Goal: Task Accomplishment & Management: Complete application form

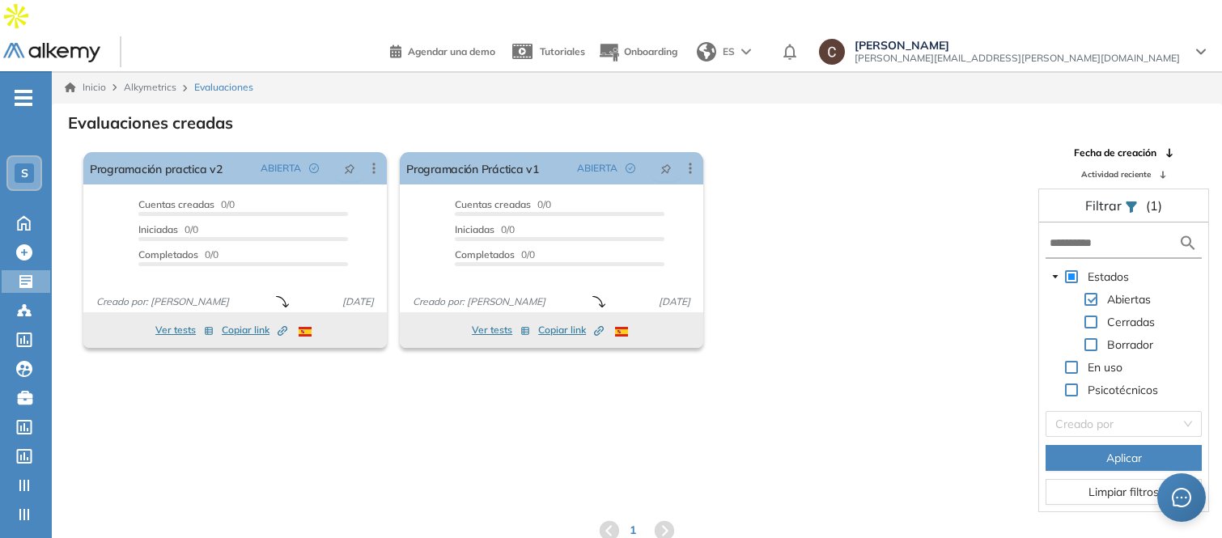
click at [22, 164] on div "S" at bounding box center [24, 173] width 19 height 19
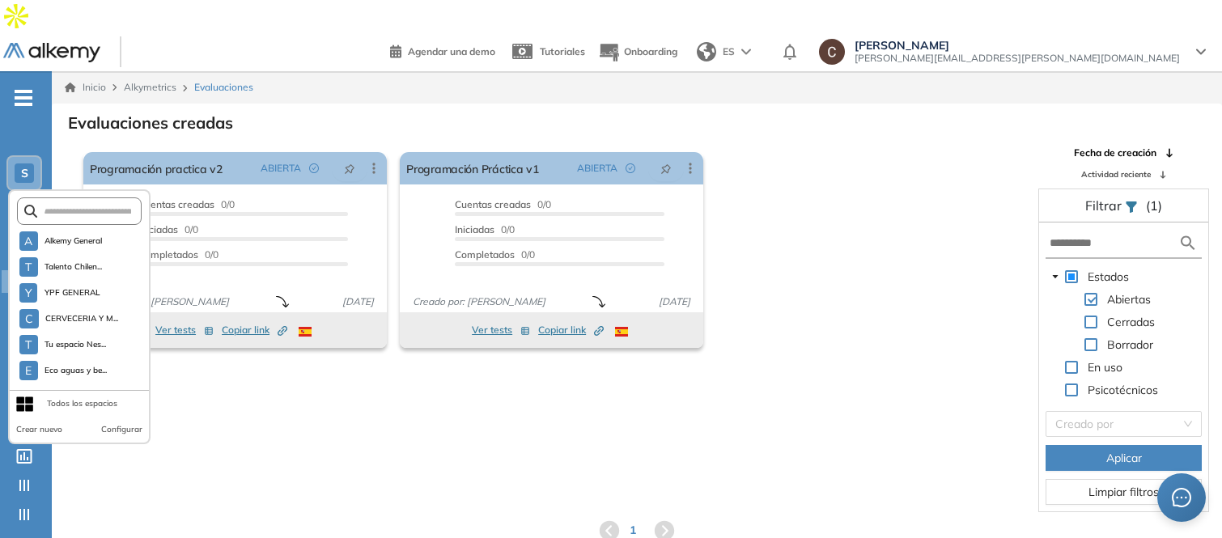
click at [286, 401] on div "El proctoring será activado ¡Importante!: Los usuarios que ya realizaron la eva…" at bounding box center [637, 329] width 1169 height 367
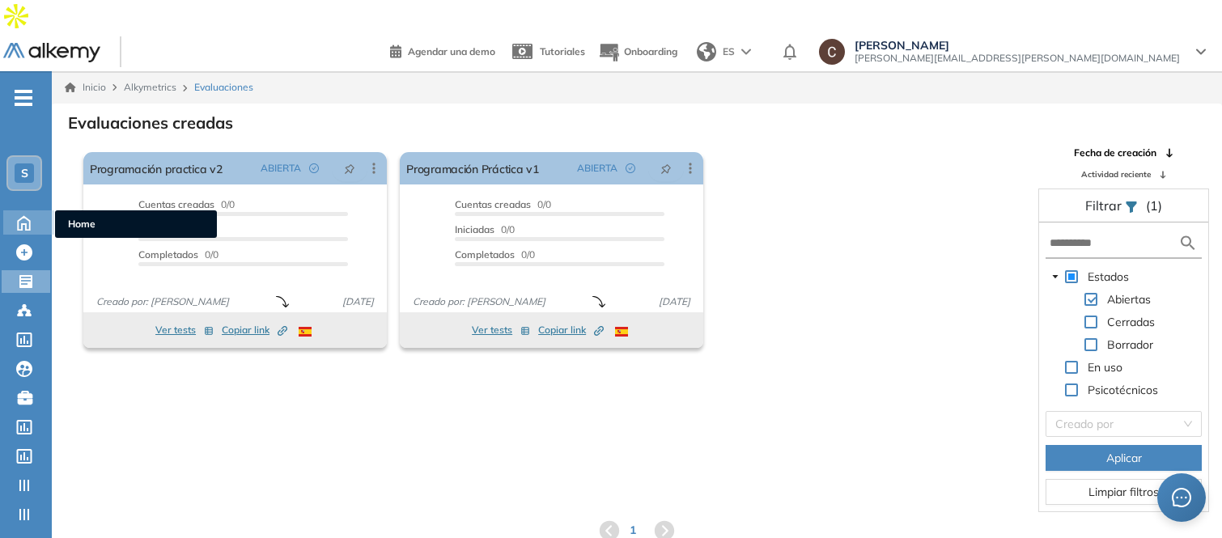
click at [27, 212] on icon at bounding box center [24, 221] width 28 height 19
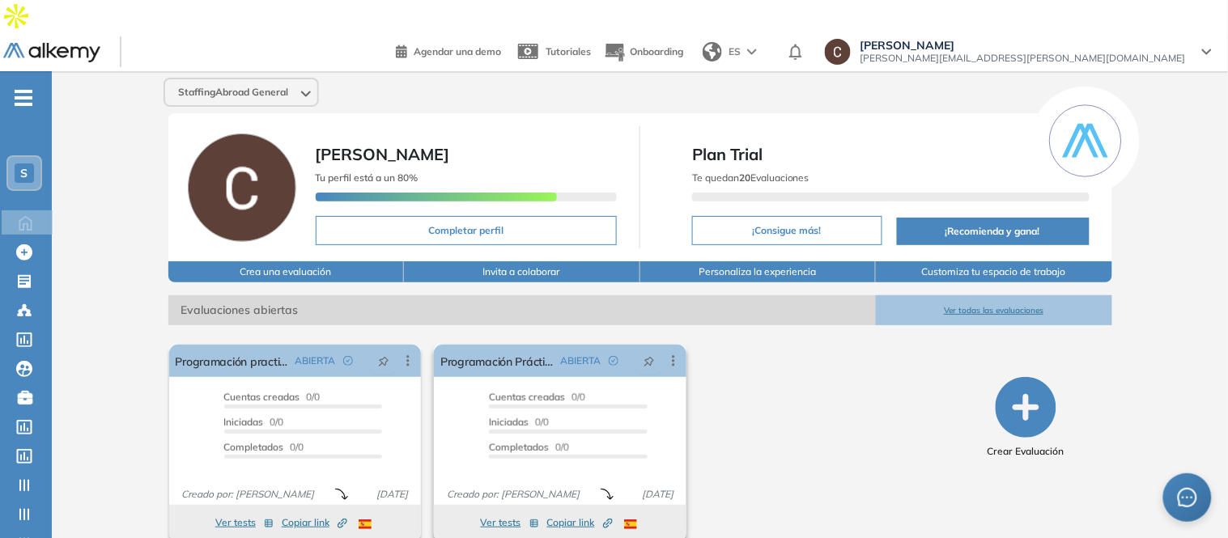
click at [511, 513] on button "Ver tests" at bounding box center [510, 522] width 58 height 19
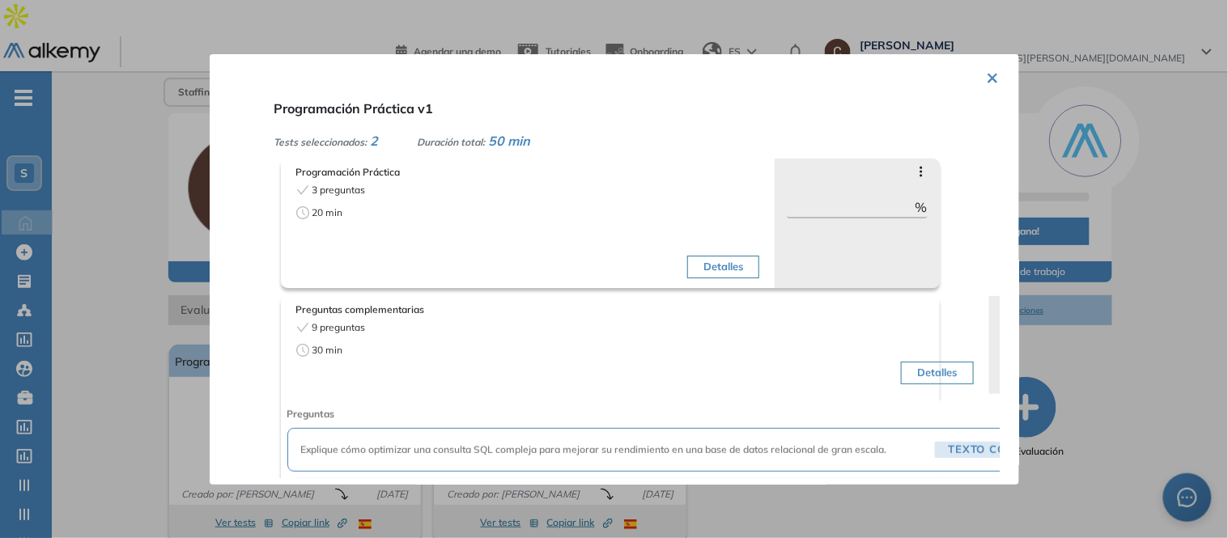
click at [989, 79] on button "×" at bounding box center [993, 77] width 13 height 32
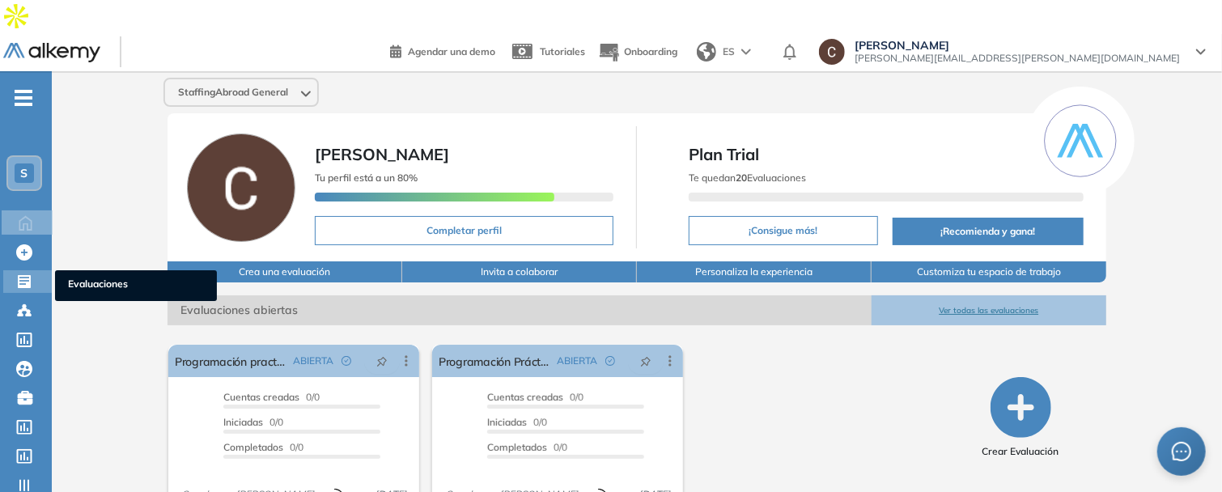
click at [23, 275] on icon at bounding box center [24, 281] width 13 height 13
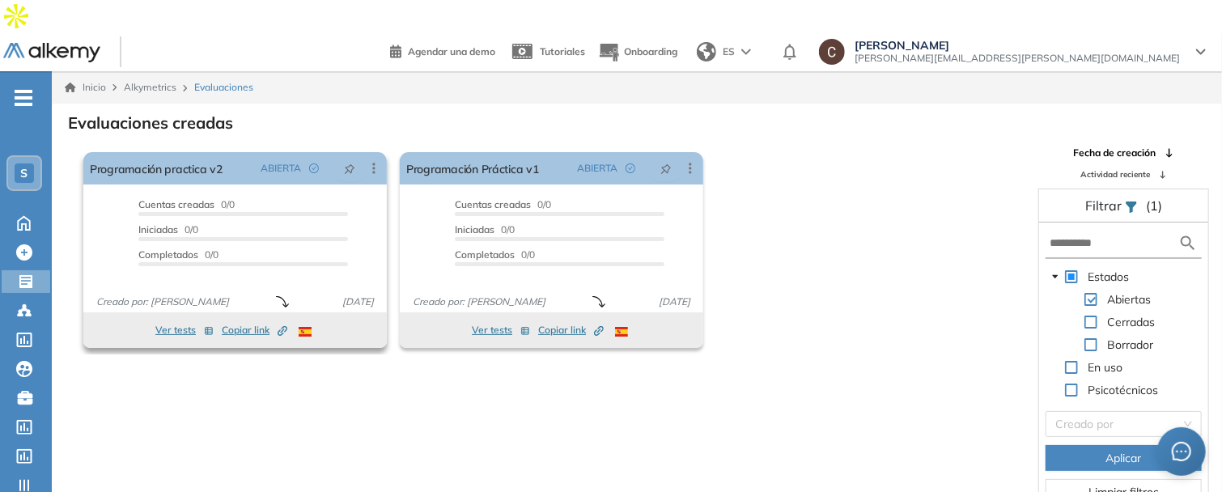
click at [244, 323] on span "Copiar link Created by potrace 1.16, written by [PERSON_NAME] [DATE]-[DATE]" at bounding box center [255, 330] width 66 height 15
click at [257, 323] on span "Copiar link Created by potrace 1.16, written by [PERSON_NAME] [DATE]-[DATE]" at bounding box center [255, 330] width 66 height 15
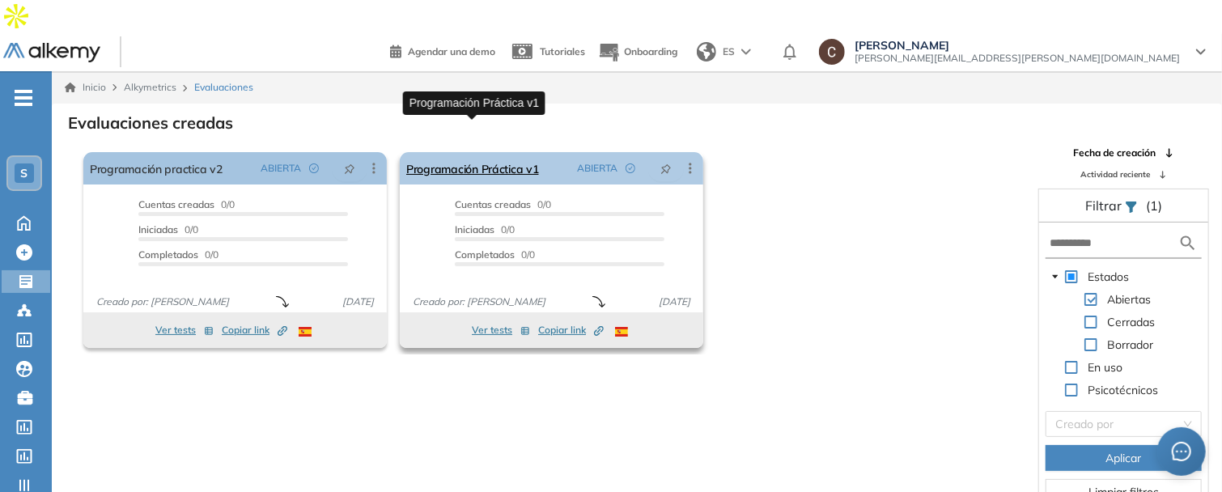
click at [443, 152] on link "Programación Práctica v1" at bounding box center [472, 168] width 133 height 32
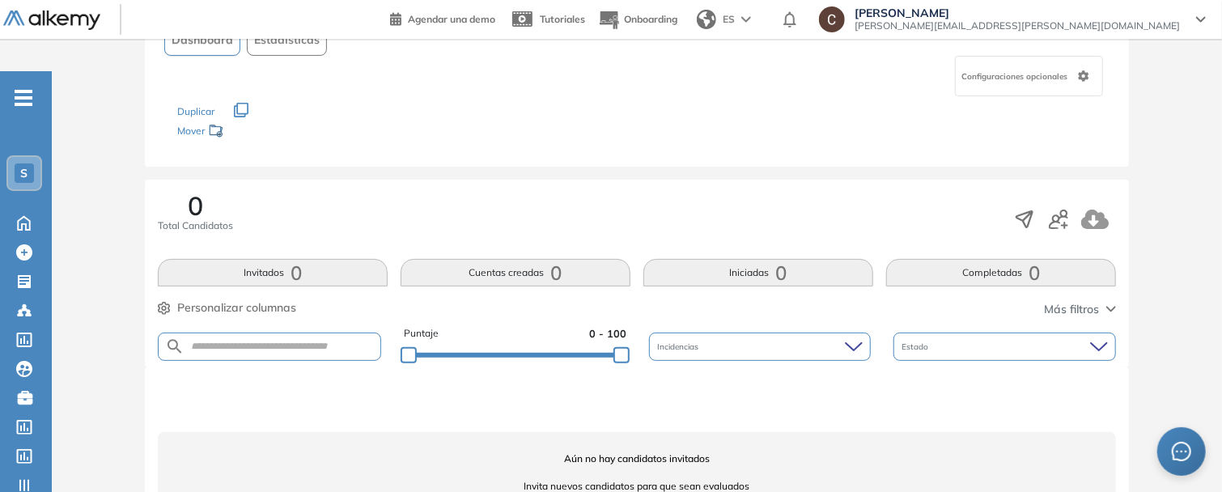
scroll to position [178, 0]
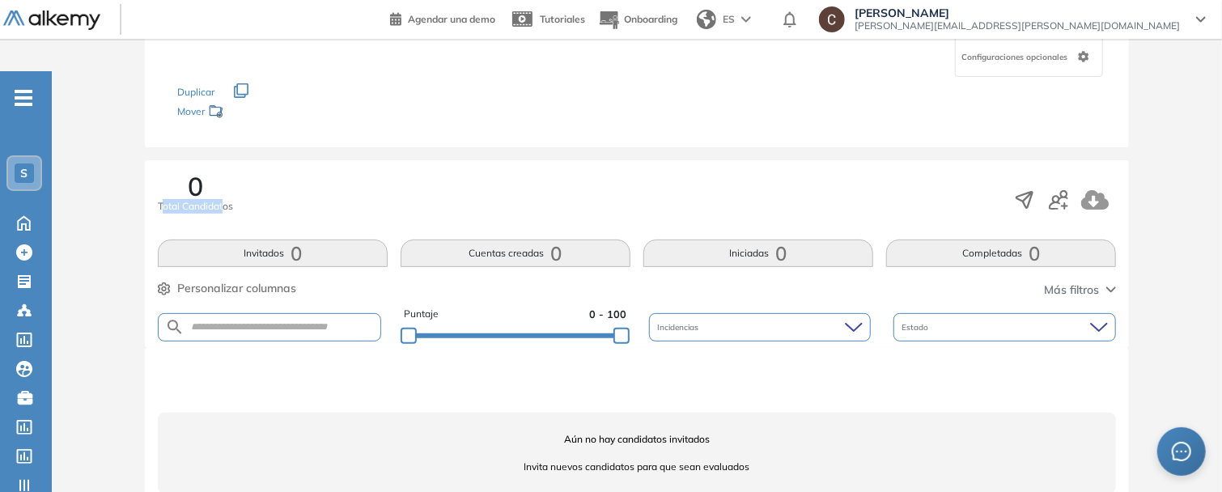
drag, startPoint x: 170, startPoint y: 160, endPoint x: 223, endPoint y: 172, distance: 54.6
click at [223, 173] on div "0 Total Candidatos" at bounding box center [195, 193] width 75 height 40
drag, startPoint x: 565, startPoint y: 408, endPoint x: 737, endPoint y: 410, distance: 172.4
click at [737, 432] on span "Aún no hay candidatos invitados" at bounding box center [637, 439] width 958 height 15
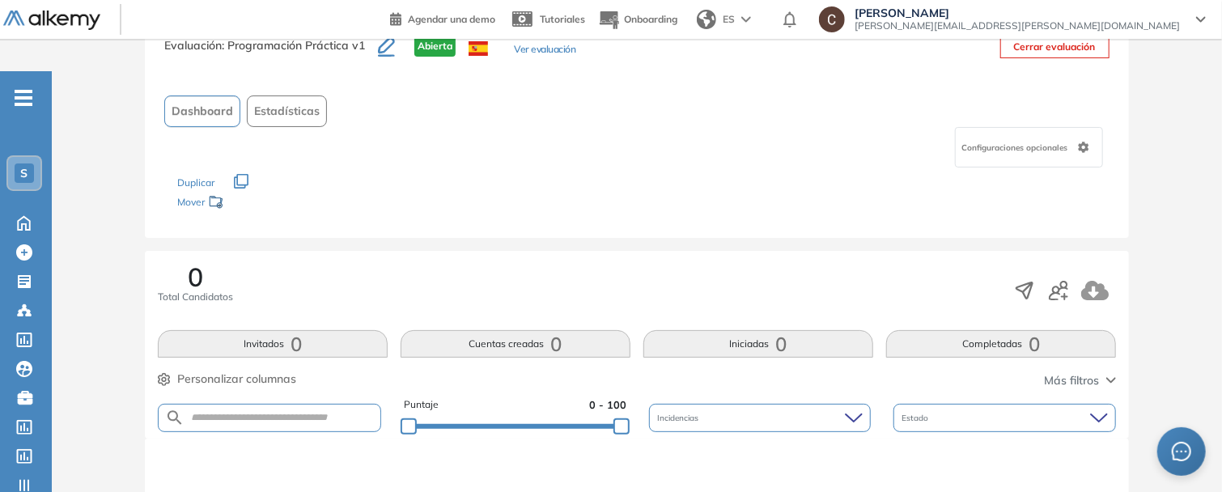
scroll to position [90, 0]
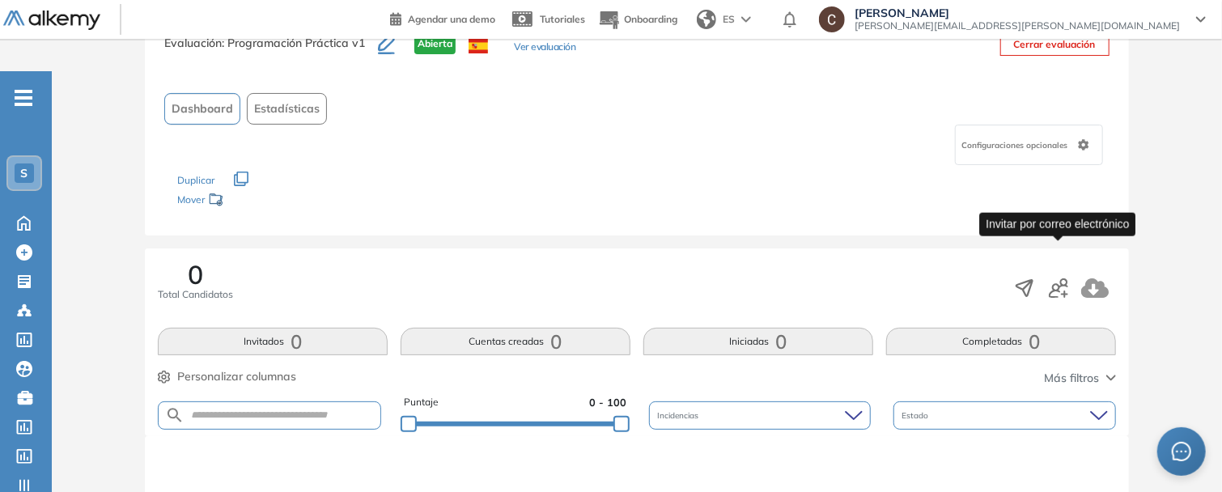
click at [1060, 278] on icon "button" at bounding box center [1058, 287] width 19 height 19
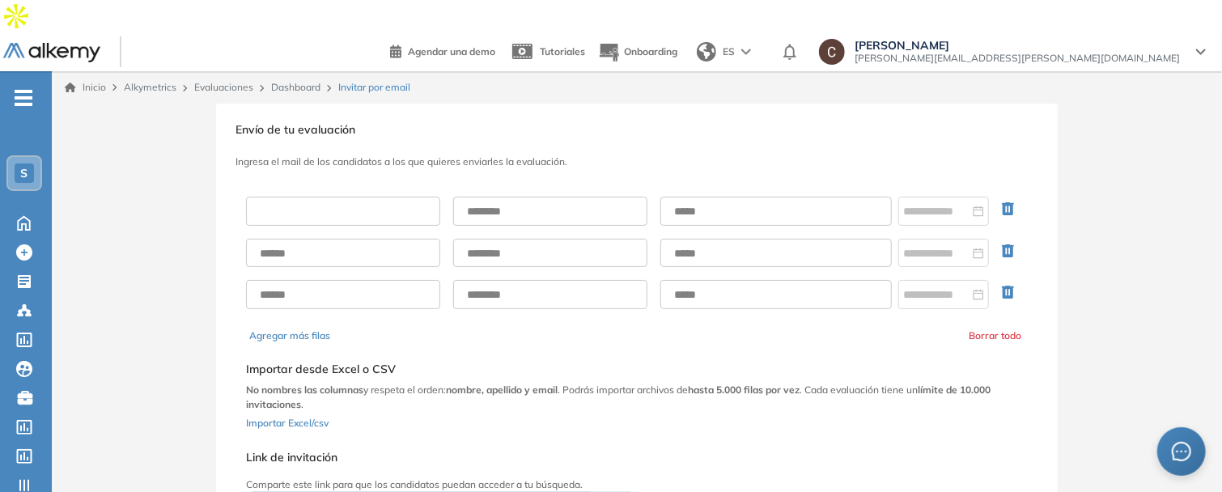
drag, startPoint x: 372, startPoint y: 176, endPoint x: 401, endPoint y: 180, distance: 28.5
click at [372, 197] on input "text" at bounding box center [343, 211] width 194 height 29
drag, startPoint x: 474, startPoint y: 172, endPoint x: 589, endPoint y: 173, distance: 115.8
click at [474, 197] on input "text" at bounding box center [550, 211] width 194 height 29
click at [681, 197] on input "text" at bounding box center [775, 211] width 231 height 29
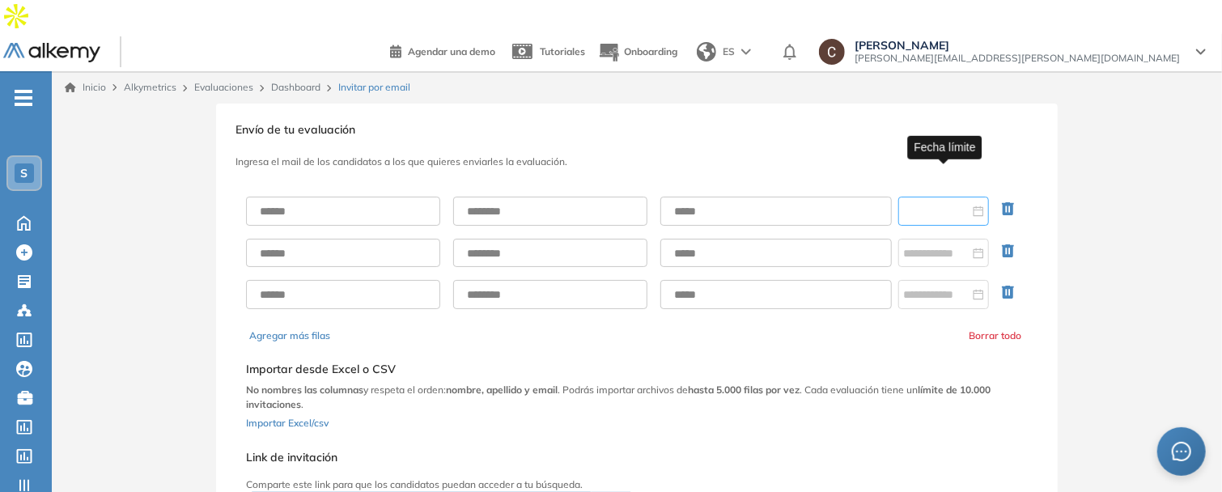
click at [941, 202] on input at bounding box center [936, 211] width 66 height 18
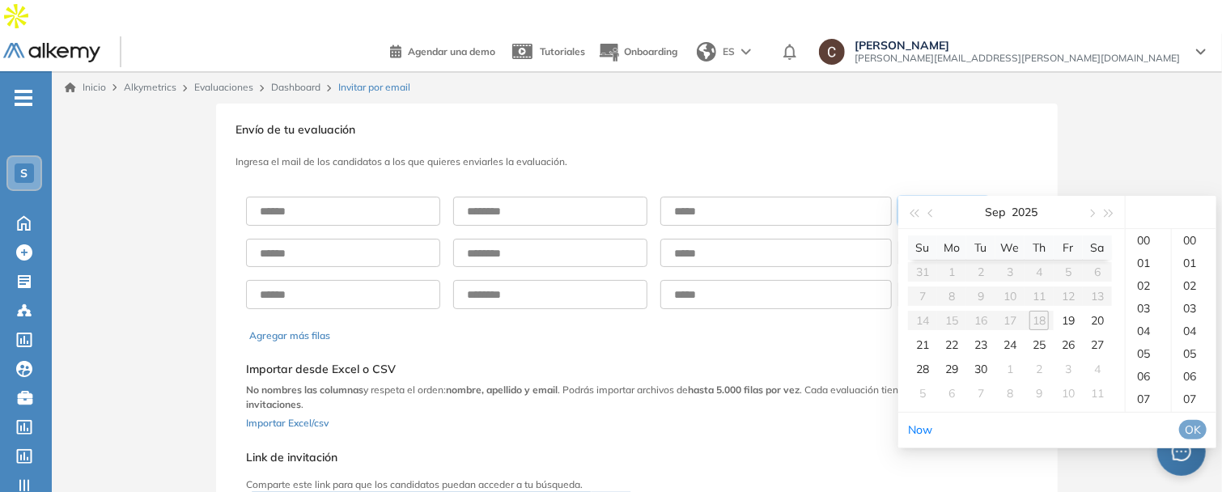
click at [991, 113] on div "**********" at bounding box center [637, 362] width 842 height 516
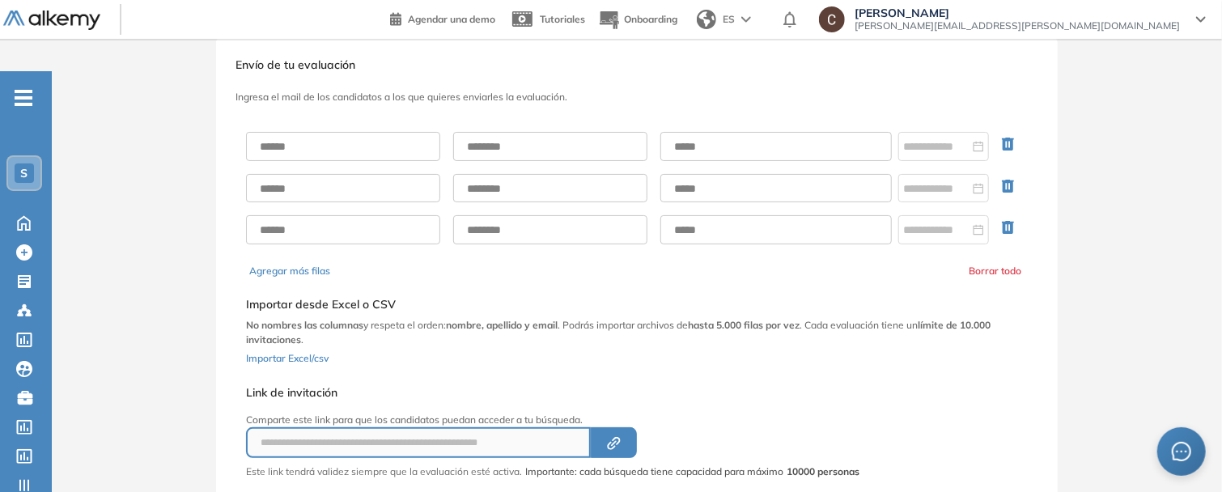
scroll to position [90, 0]
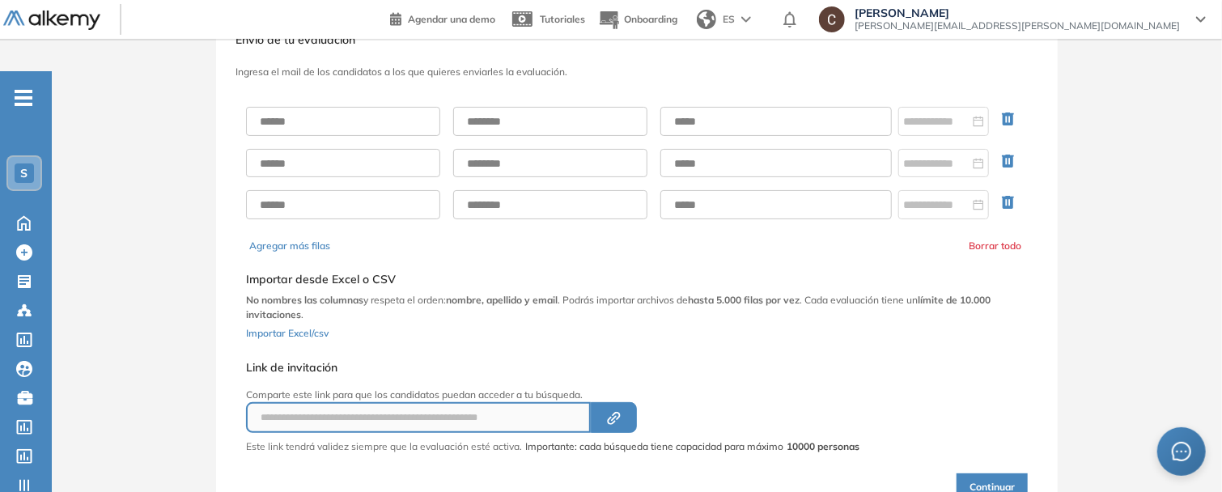
click at [754, 355] on div "**********" at bounding box center [553, 405] width 614 height 100
click at [272, 107] on input "text" at bounding box center [343, 121] width 194 height 29
type input "*********"
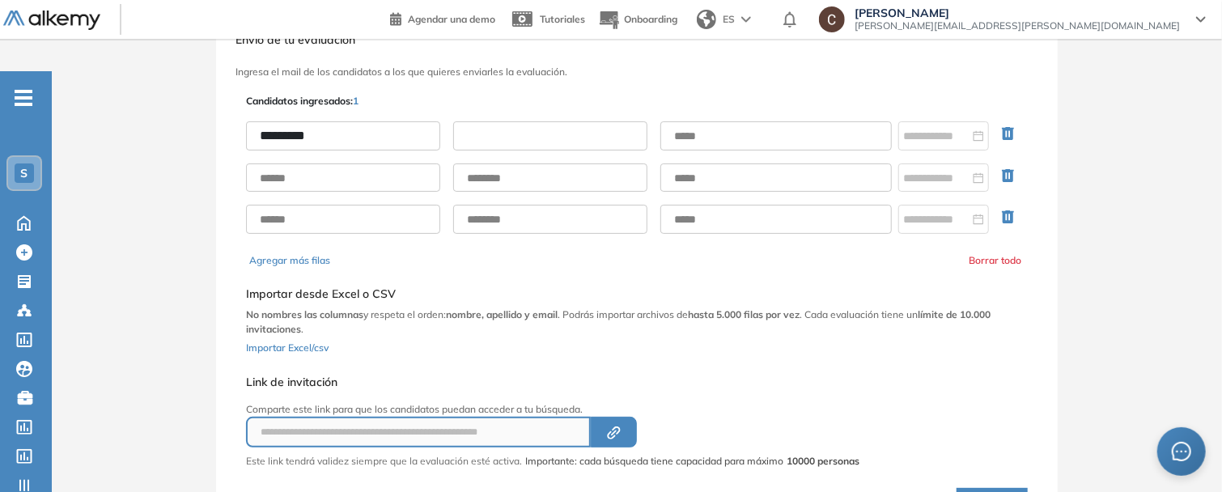
drag, startPoint x: 486, startPoint y: 95, endPoint x: 500, endPoint y: 117, distance: 26.5
click at [486, 121] on input "text" at bounding box center [550, 135] width 194 height 29
type input "******"
type input "**********"
click at [935, 127] on input at bounding box center [936, 136] width 66 height 18
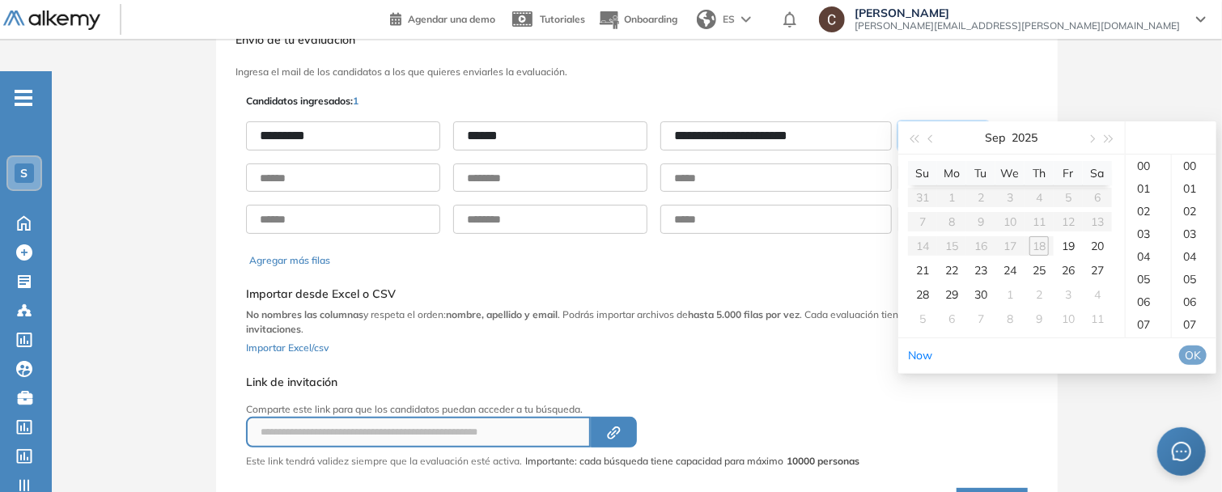
click at [980, 127] on div at bounding box center [943, 136] width 81 height 18
type input "**********"
click at [1069, 240] on div "19" at bounding box center [1068, 245] width 19 height 19
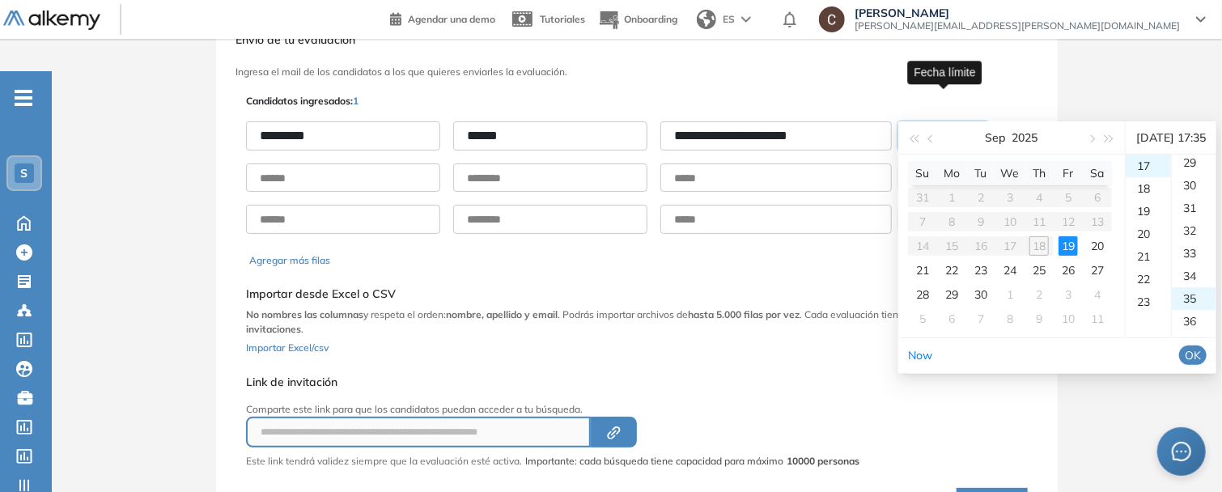
scroll to position [793, 0]
click at [1135, 313] on div "23" at bounding box center [1148, 302] width 45 height 23
type input "**********"
click at [1192, 364] on span "OK" at bounding box center [1193, 355] width 16 height 18
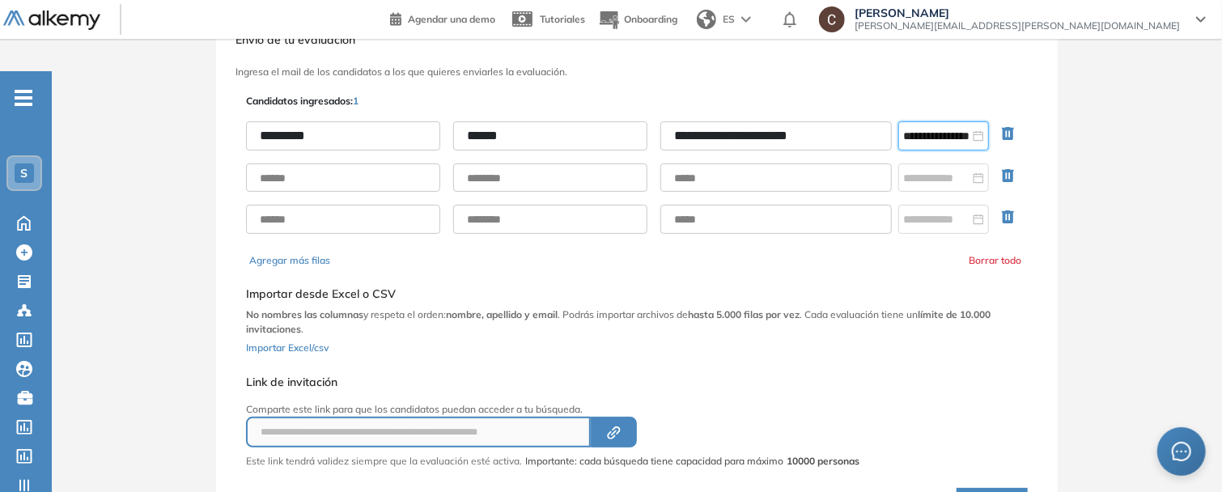
click at [1154, 103] on div "**********" at bounding box center [637, 279] width 1170 height 531
click at [1008, 169] on icon "button" at bounding box center [1008, 175] width 12 height 13
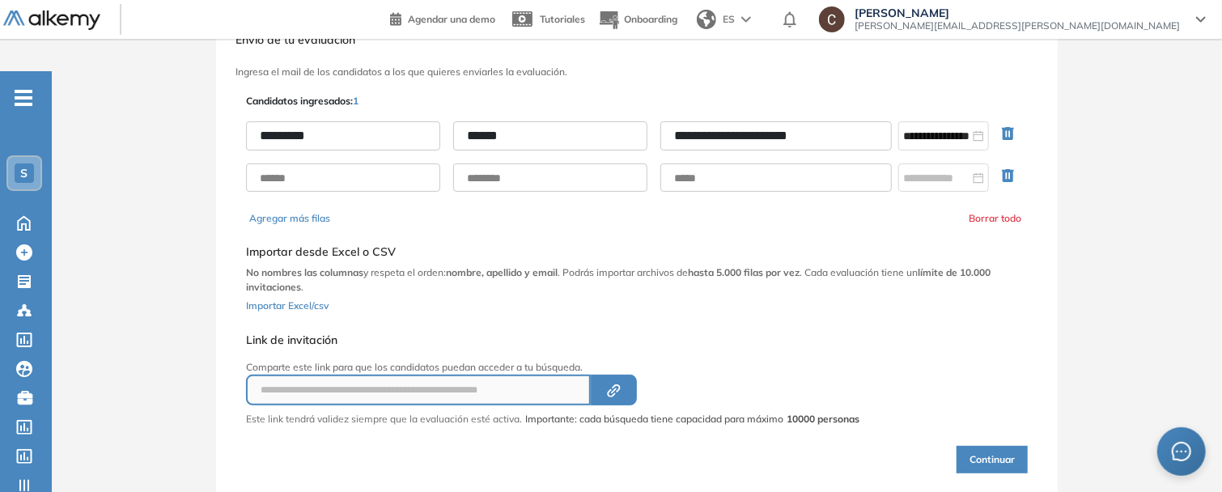
click at [1008, 169] on icon "button" at bounding box center [1008, 175] width 12 height 13
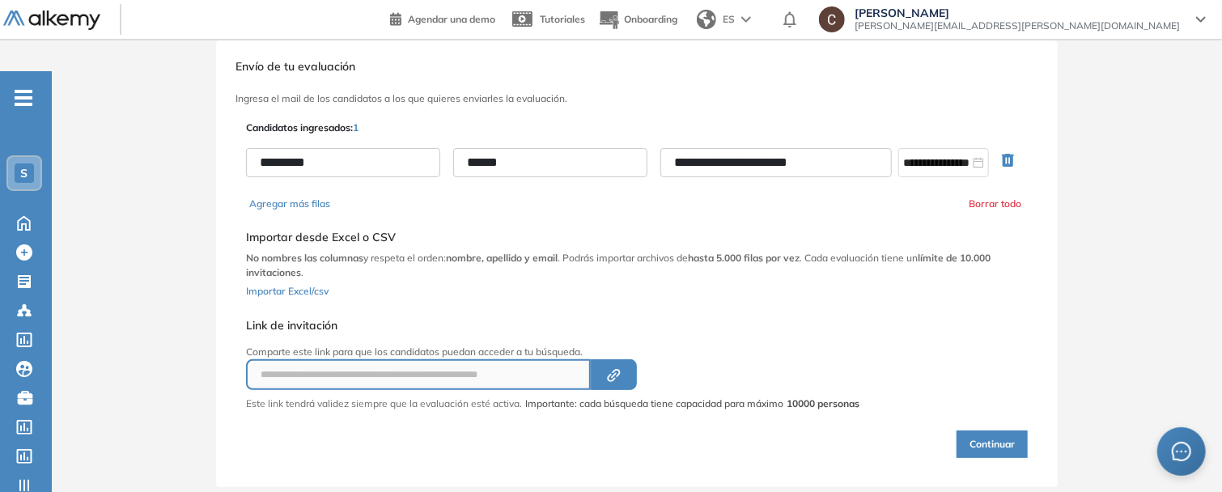
click at [987, 431] on button "Continuar" at bounding box center [992, 445] width 71 height 28
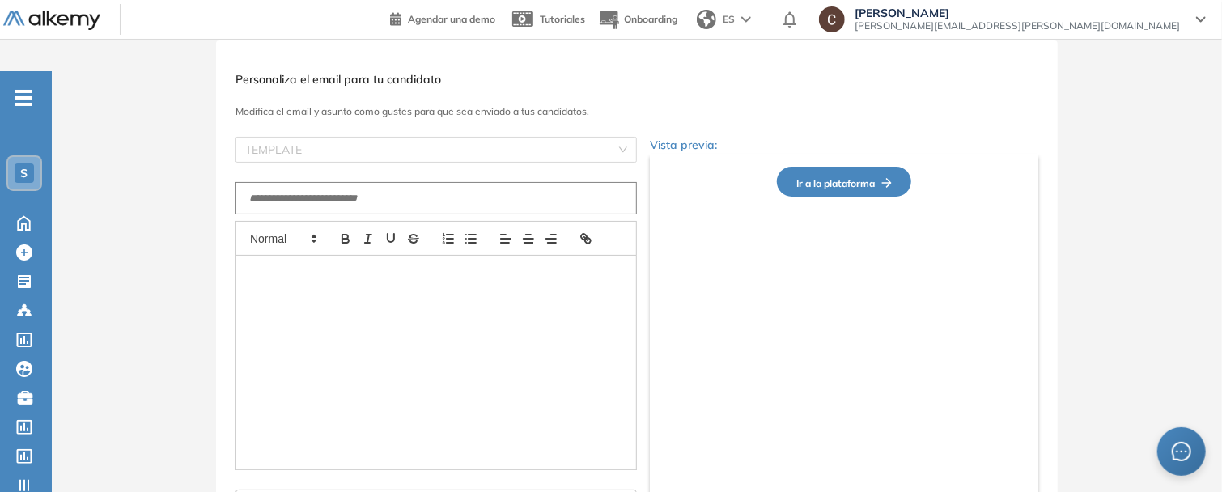
type input "**********"
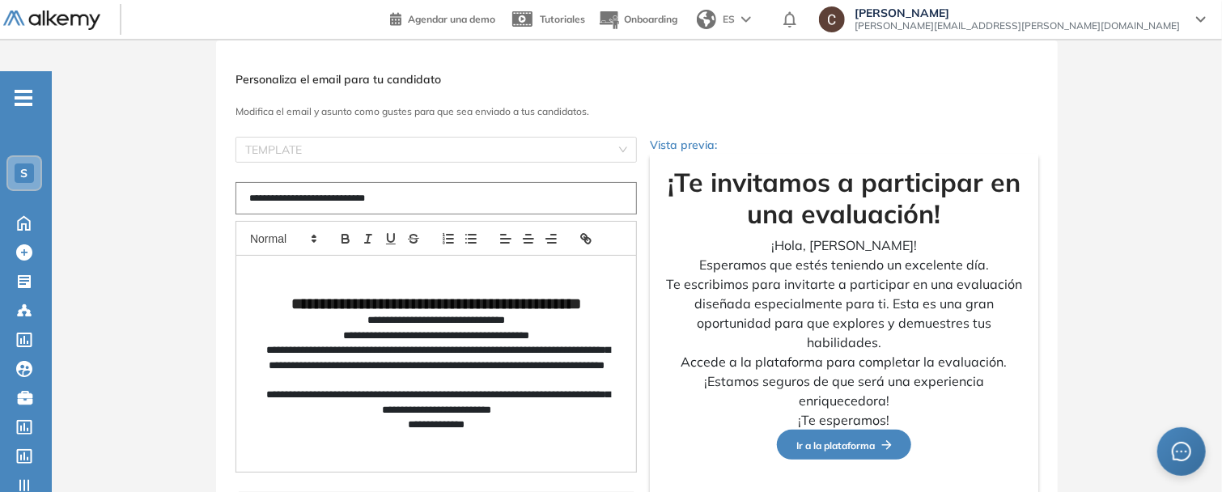
click at [399, 182] on input "**********" at bounding box center [436, 198] width 401 height 32
drag, startPoint x: 391, startPoint y: 290, endPoint x: 523, endPoint y: 299, distance: 132.3
click at [523, 313] on p "**********" at bounding box center [436, 320] width 349 height 15
click at [522, 343] on p "**********" at bounding box center [436, 365] width 349 height 45
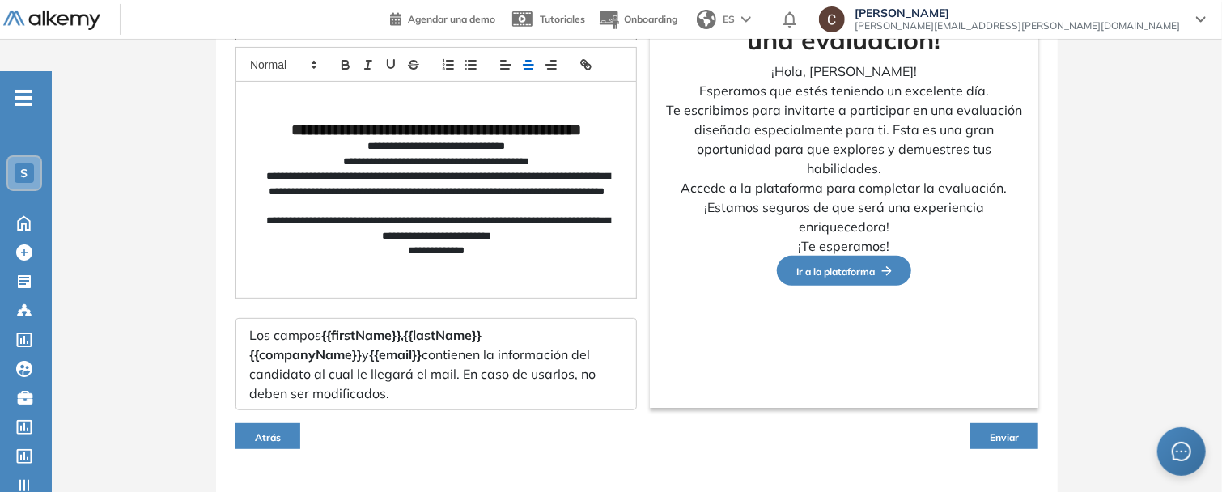
scroll to position [147, 0]
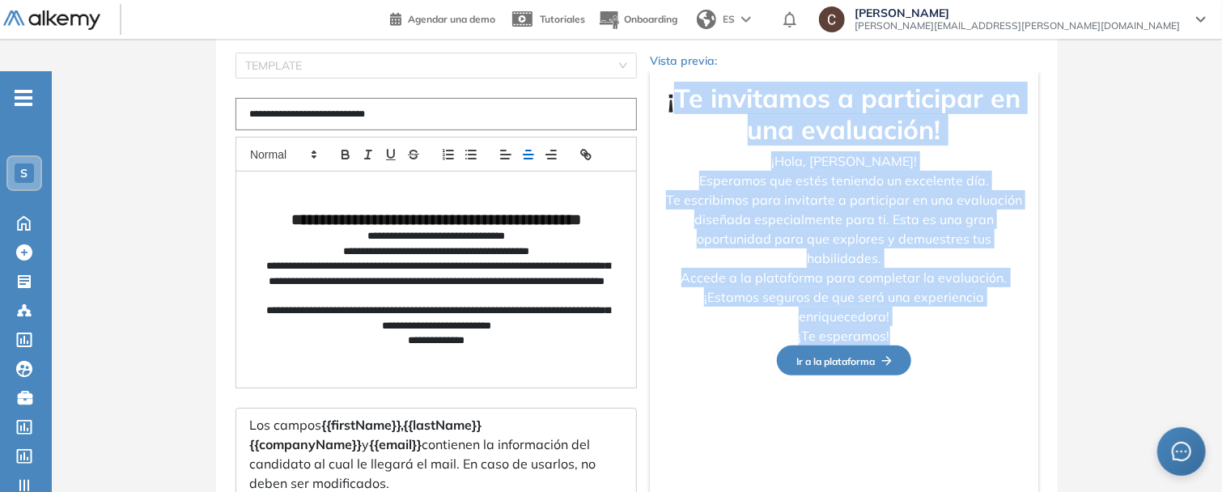
drag, startPoint x: 670, startPoint y: 45, endPoint x: 891, endPoint y: 306, distance: 341.7
click at [891, 306] on div "¡Te invitamos a participar en una evaluación! ¡Hola, [PERSON_NAME]! Esperamos q…" at bounding box center [844, 284] width 389 height 428
click at [1094, 309] on div "**********" at bounding box center [637, 286] width 1170 height 660
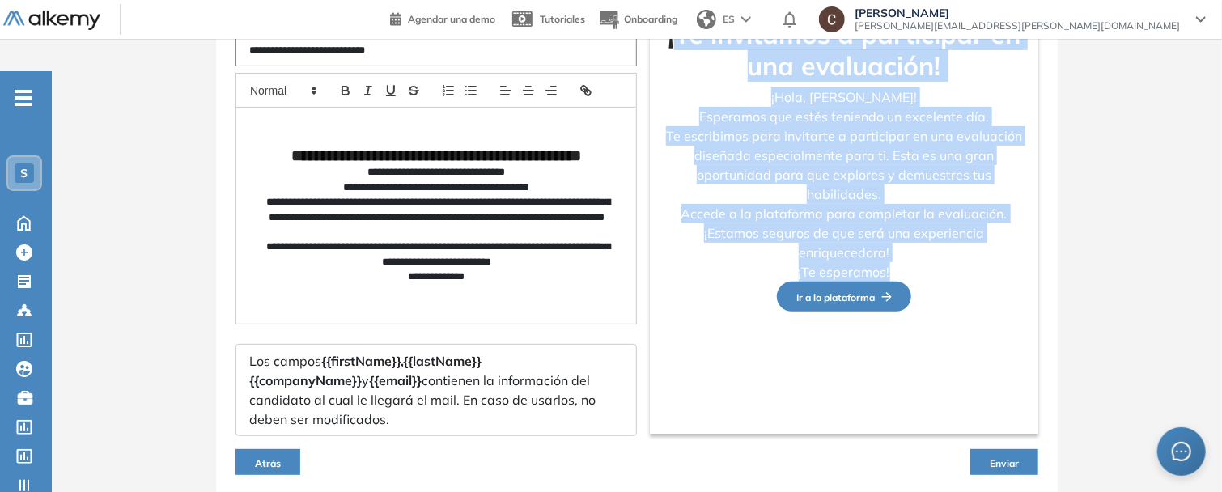
scroll to position [237, 0]
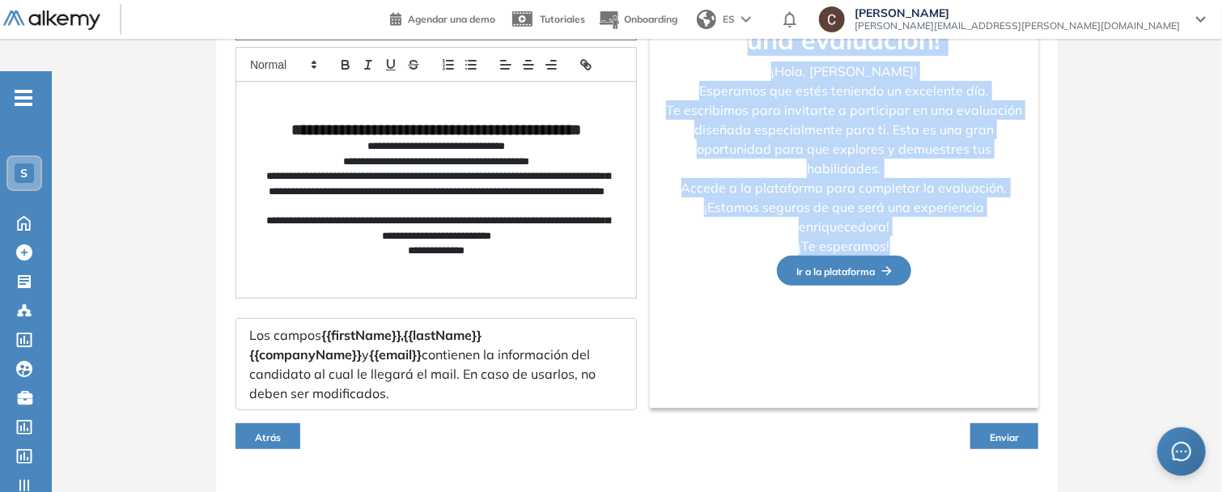
click at [281, 423] on button "Atrás" at bounding box center [268, 436] width 65 height 26
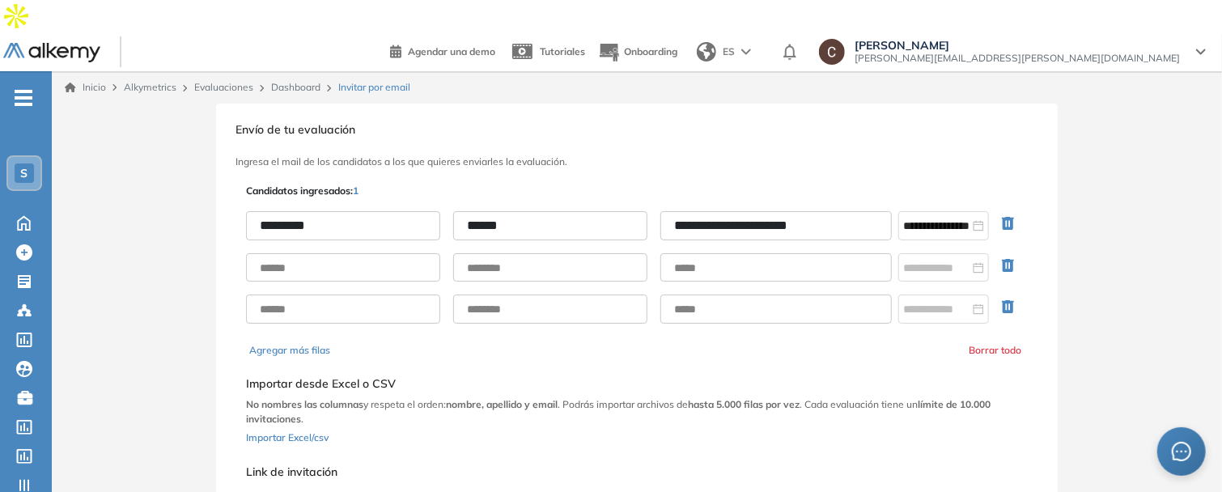
click at [276, 81] on link "Dashboard" at bounding box center [295, 87] width 49 height 12
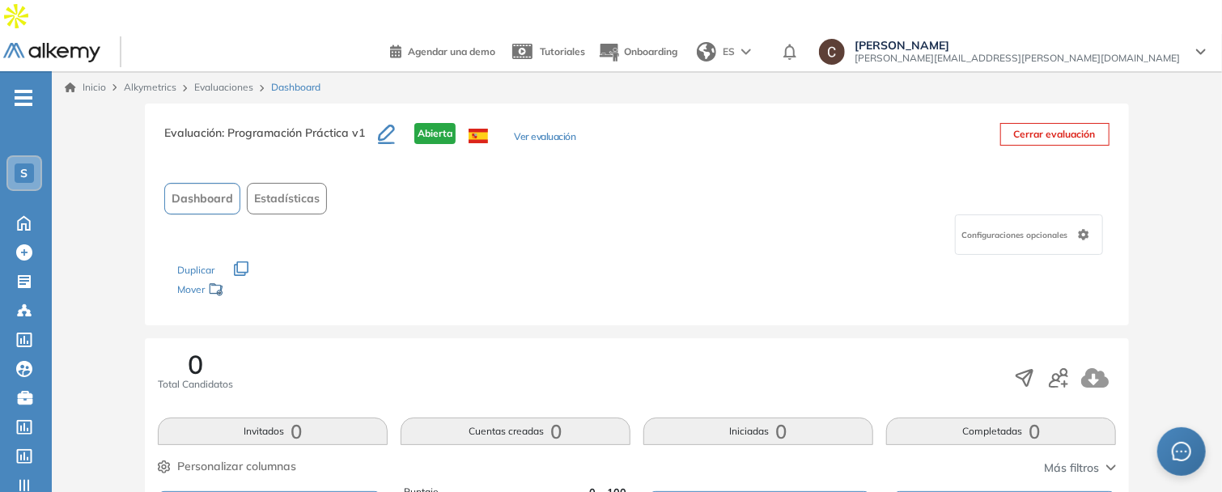
scroll to position [178, 0]
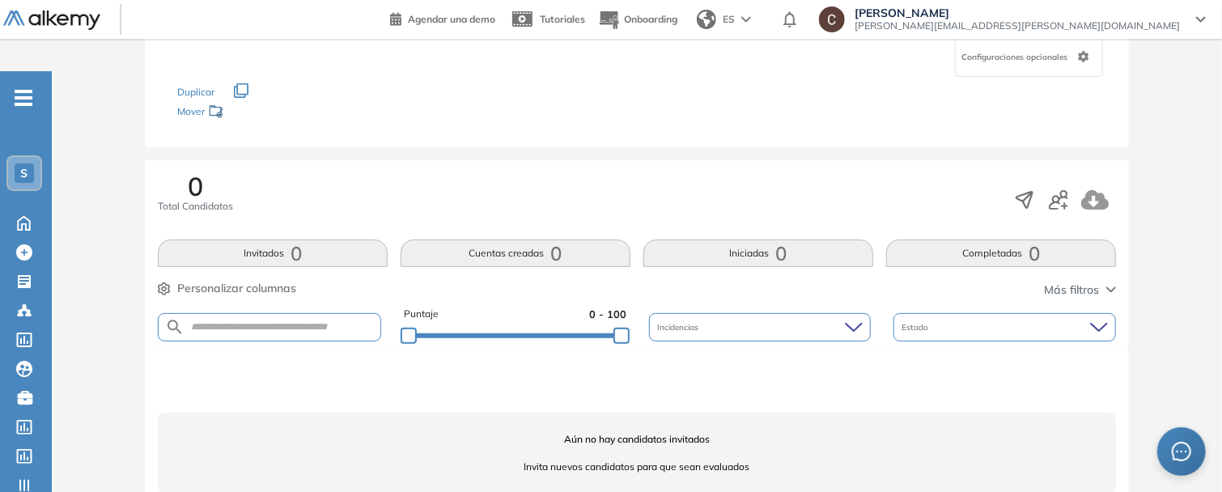
click at [291, 253] on span "0" at bounding box center [296, 253] width 11 height 0
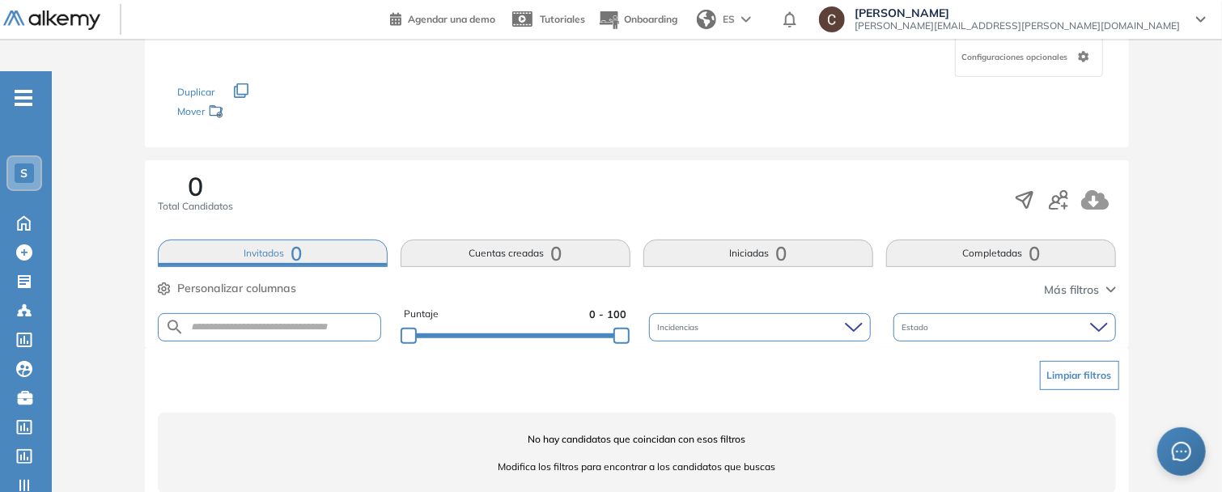
drag, startPoint x: 494, startPoint y: 217, endPoint x: 537, endPoint y: 260, distance: 61.2
click at [494, 240] on button "Cuentas creadas 0" at bounding box center [516, 254] width 230 height 28
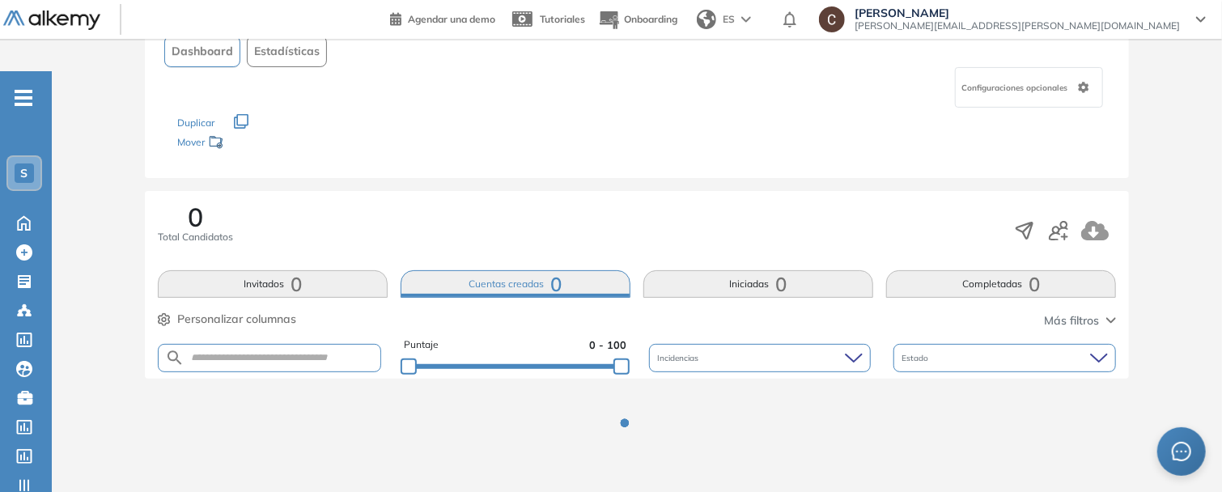
scroll to position [113, 0]
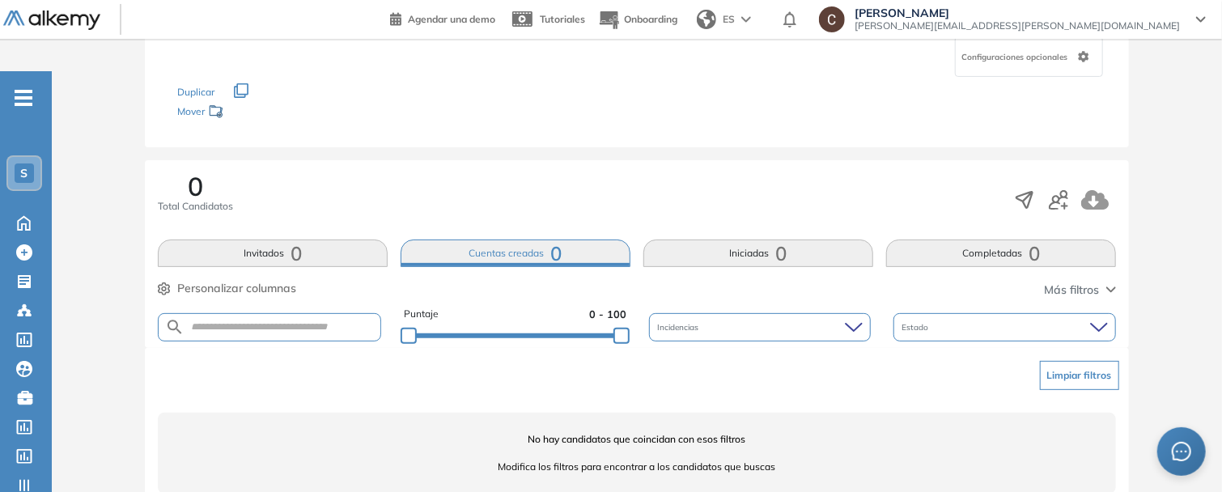
click at [335, 240] on button "Invitados 0" at bounding box center [273, 254] width 230 height 28
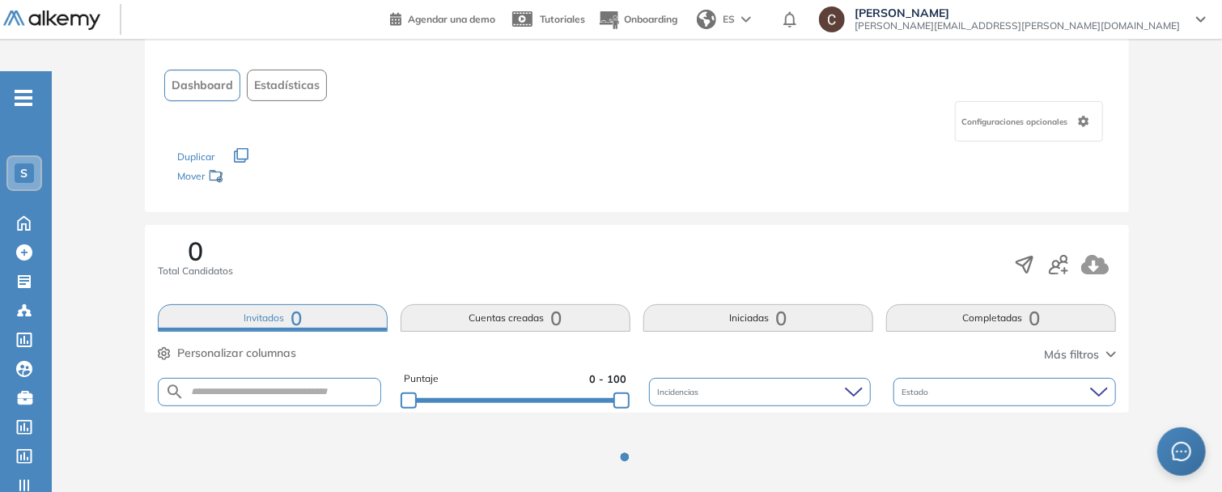
click at [457, 238] on div "0 Total Candidatos" at bounding box center [637, 264] width 958 height 53
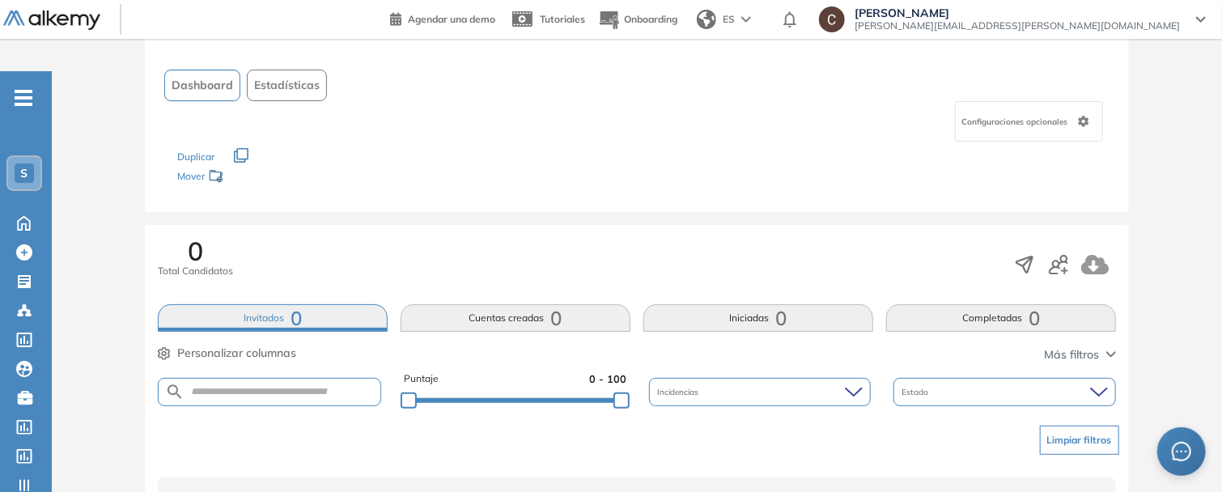
click at [548, 304] on button "Cuentas creadas 0" at bounding box center [516, 318] width 230 height 28
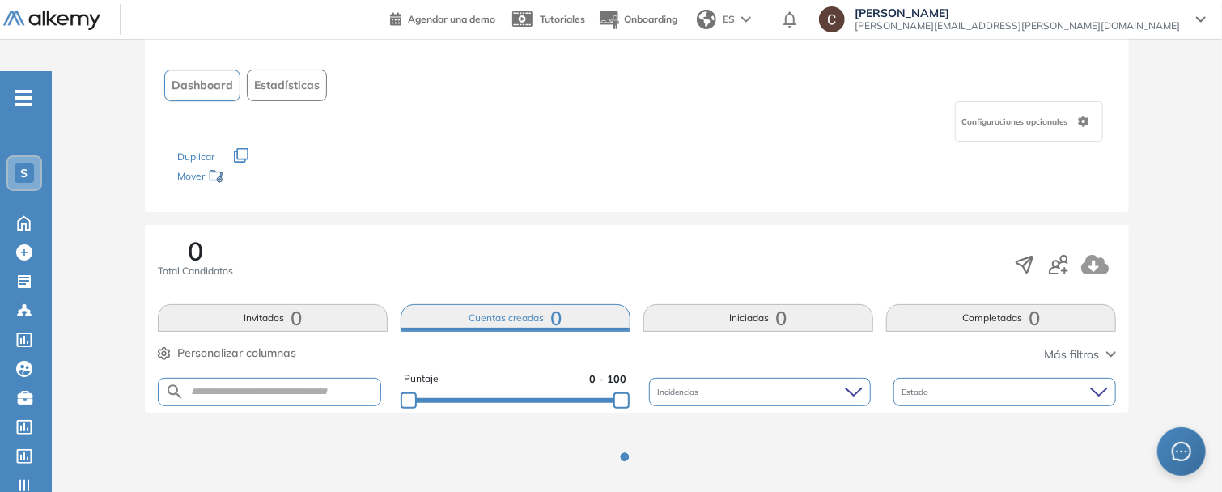
click at [737, 304] on button "Iniciadas 0" at bounding box center [758, 318] width 230 height 28
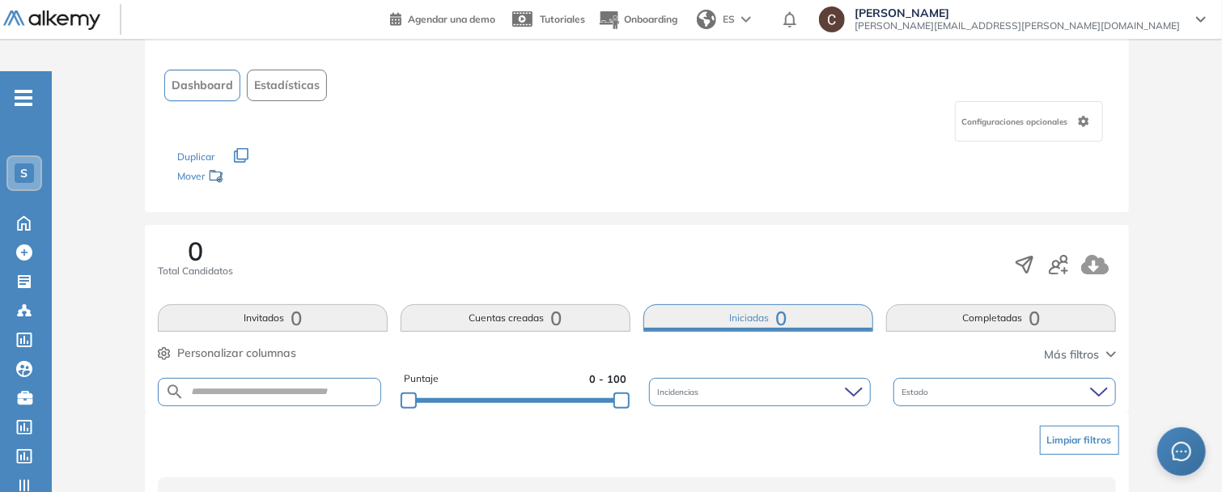
click at [1037, 318] on span "0" at bounding box center [1034, 318] width 11 height 0
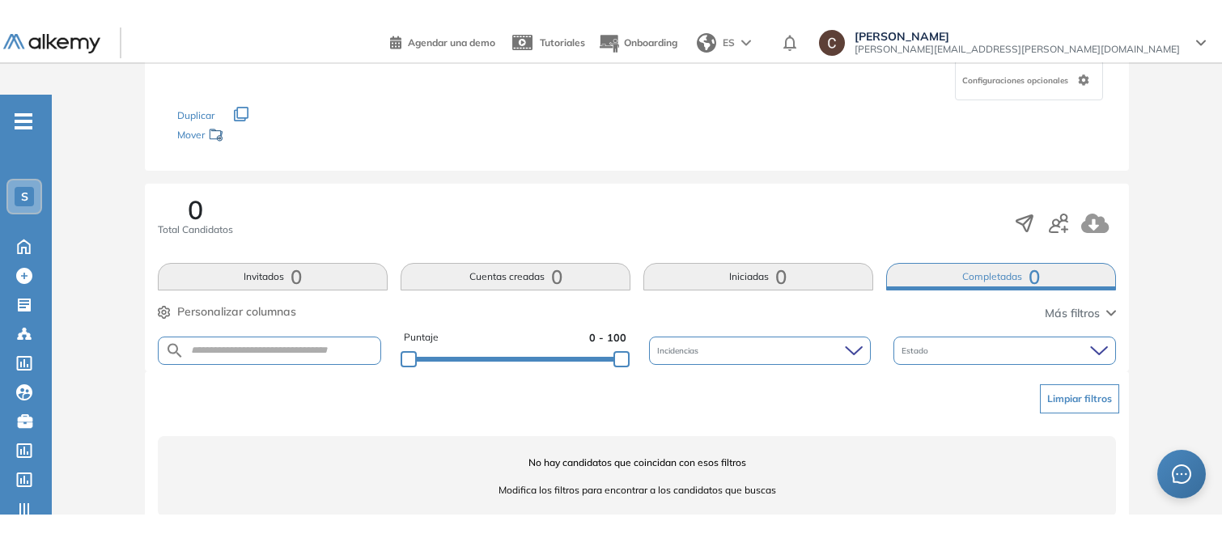
scroll to position [133, 0]
